Goal: Find specific page/section: Find specific page/section

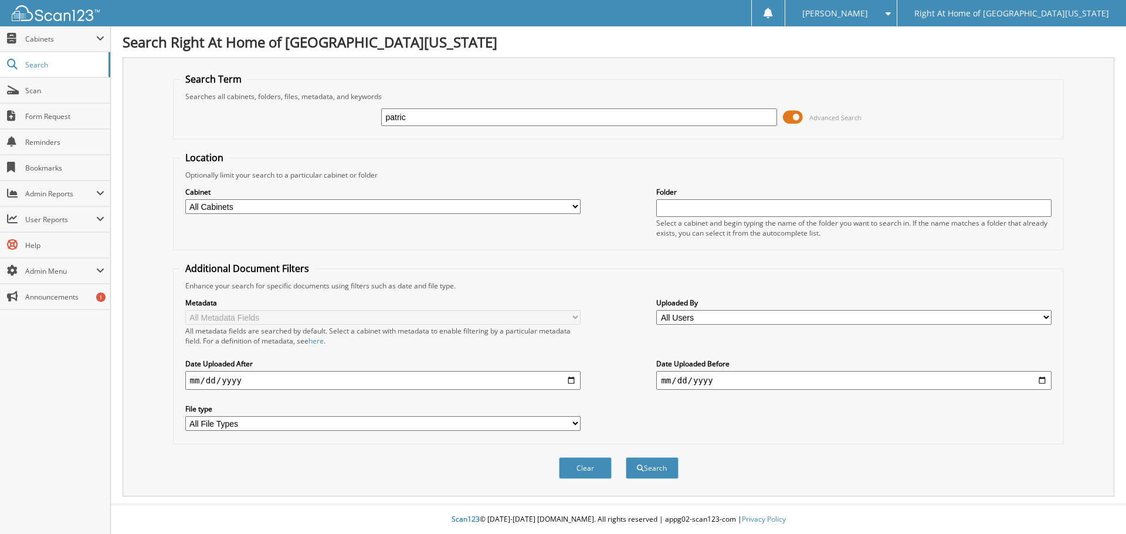
type input "[PERSON_NAME]"
drag, startPoint x: 652, startPoint y: 485, endPoint x: 656, endPoint y: 475, distance: 11.1
click at [655, 476] on div "Clear Search" at bounding box center [618, 467] width 891 height 47
click at [656, 475] on button "Search" at bounding box center [652, 468] width 53 height 22
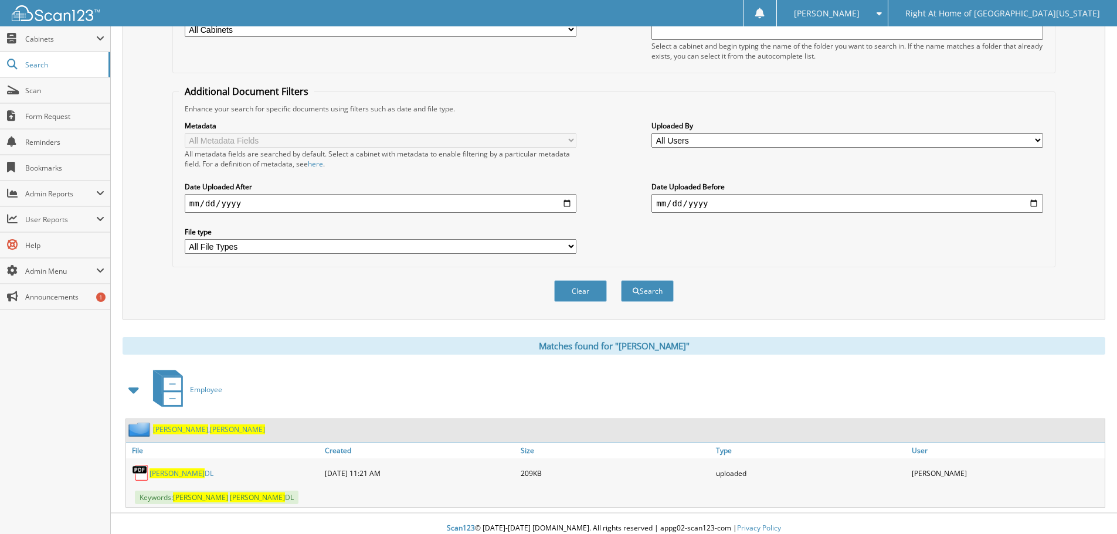
scroll to position [186, 0]
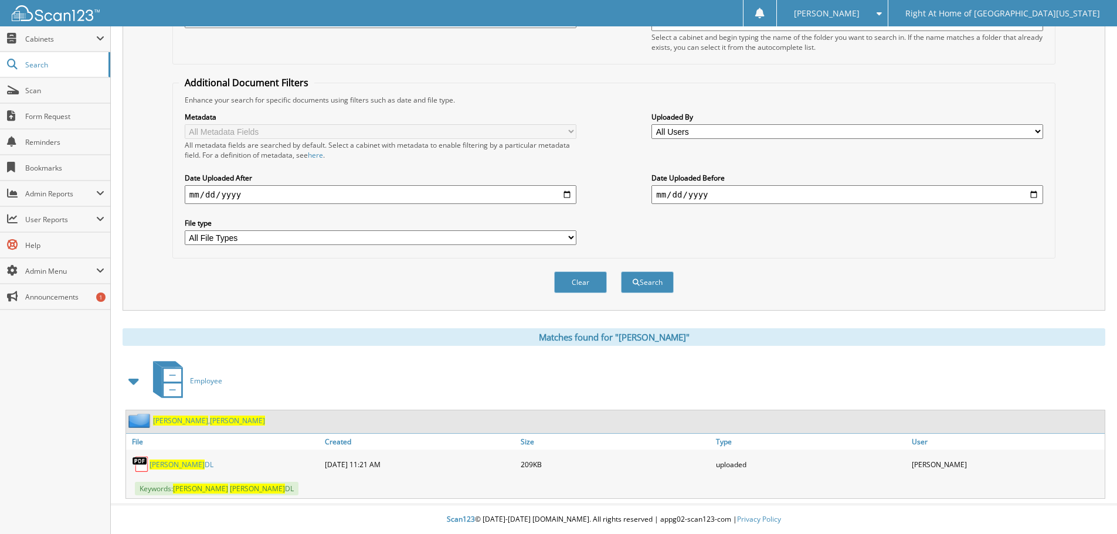
click at [194, 426] on div "[PERSON_NAME]" at bounding box center [195, 420] width 139 height 15
click at [210, 419] on span "[PERSON_NAME]" at bounding box center [237, 421] width 55 height 10
